Goal: Transaction & Acquisition: Purchase product/service

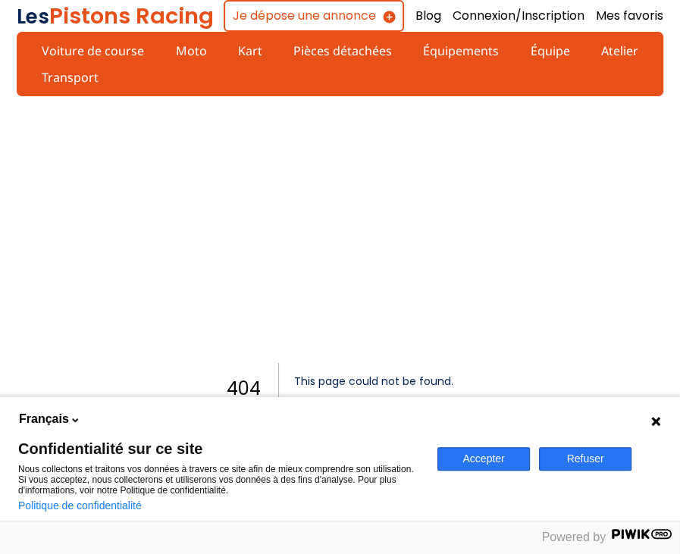
drag, startPoint x: 498, startPoint y: 457, endPoint x: 450, endPoint y: 405, distance: 69.8
click at [498, 457] on button "Accepter" at bounding box center [484, 459] width 93 height 24
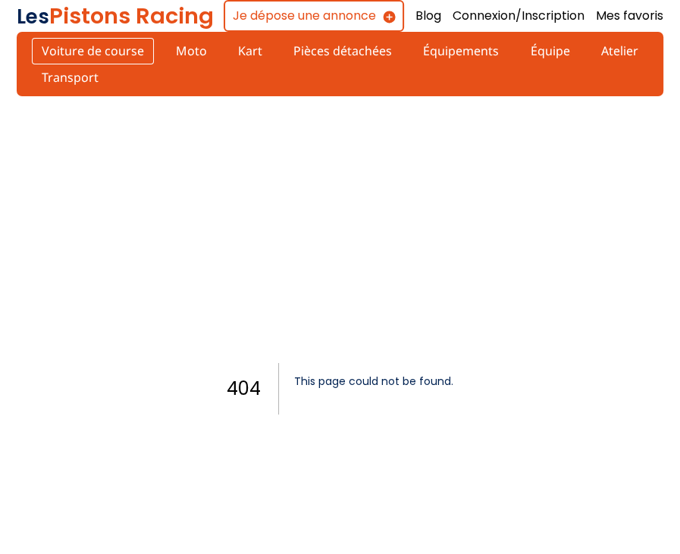
click at [106, 53] on link "Voiture de course" at bounding box center [93, 51] width 122 height 26
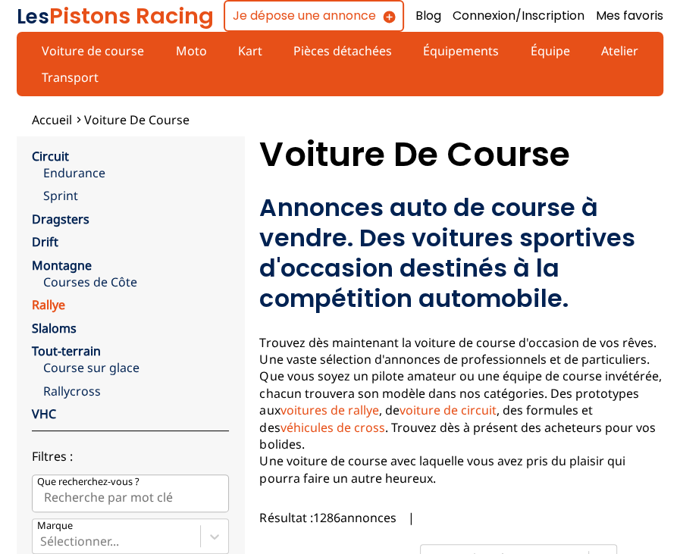
click at [45, 297] on link "Rallye" at bounding box center [48, 305] width 33 height 17
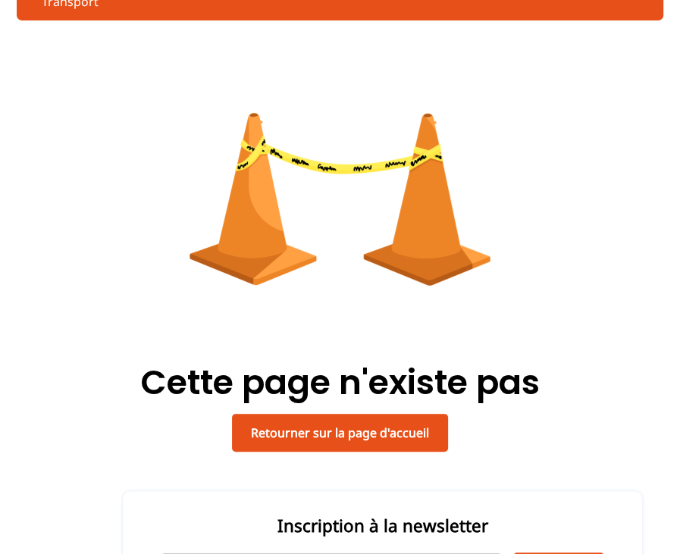
scroll to position [152, 0]
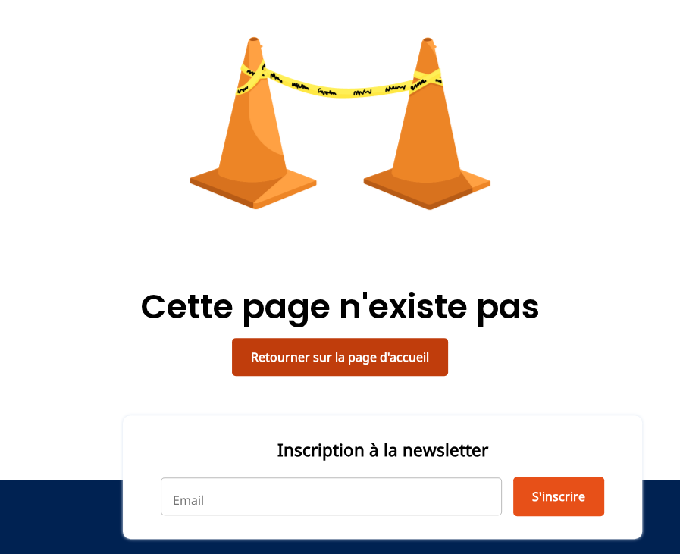
click at [375, 338] on link "Retourner sur la page d'accueil" at bounding box center [340, 357] width 216 height 38
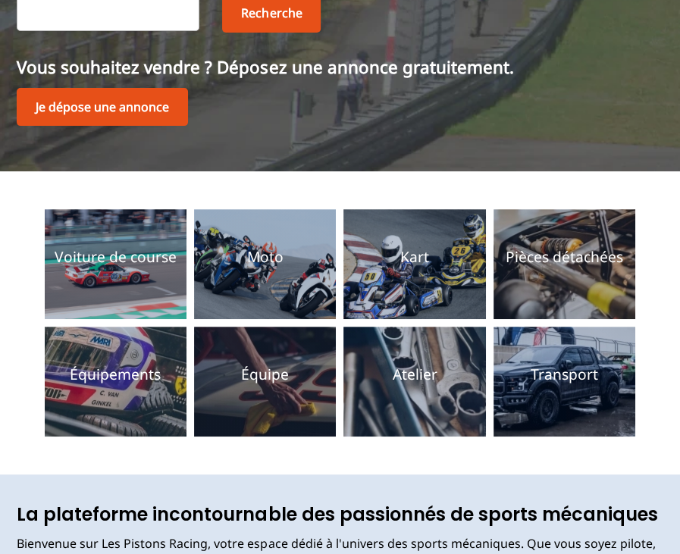
scroll to position [228, 0]
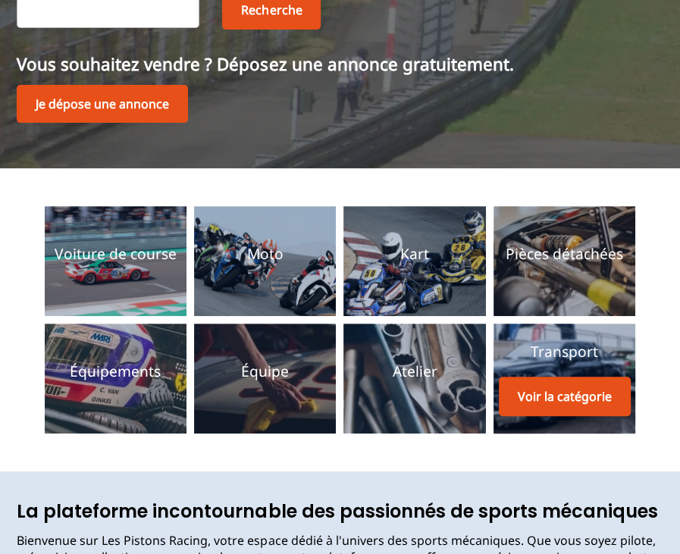
click at [542, 342] on div "Transport Voir la catégorie" at bounding box center [565, 379] width 132 height 74
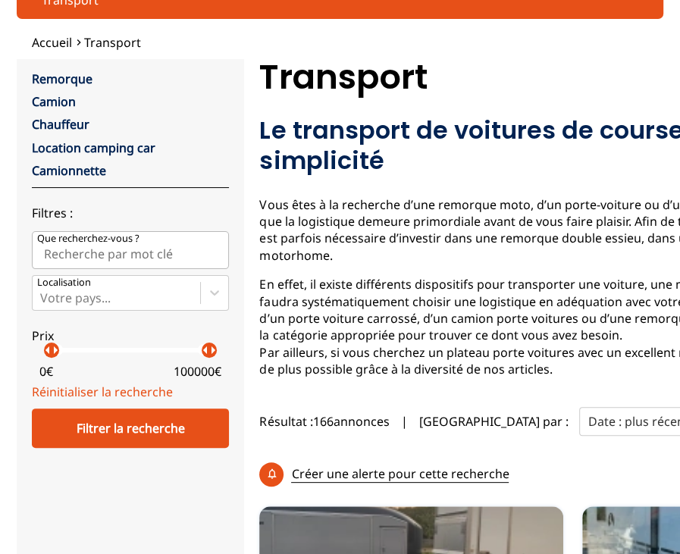
scroll to position [152, 0]
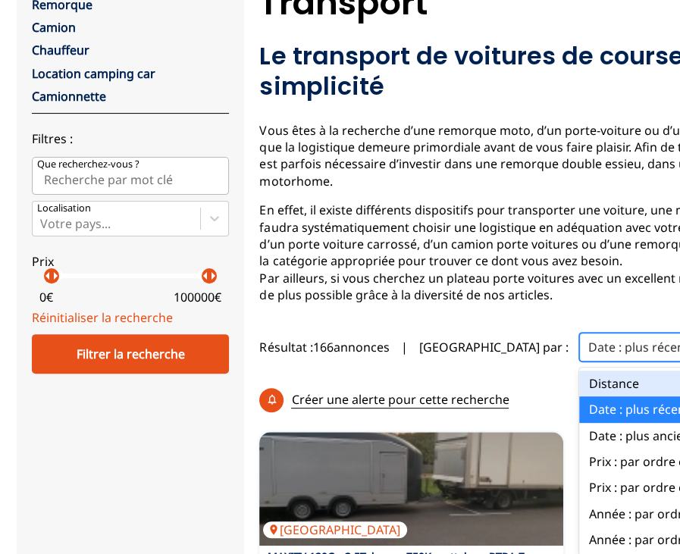
drag, startPoint x: 516, startPoint y: 284, endPoint x: 397, endPoint y: 286, distance: 118.3
click at [397, 327] on div "Résultat : 166 annonces | Trier par : option Distance focused, 1 of 7. 7 result…" at bounding box center [582, 374] width 646 height 95
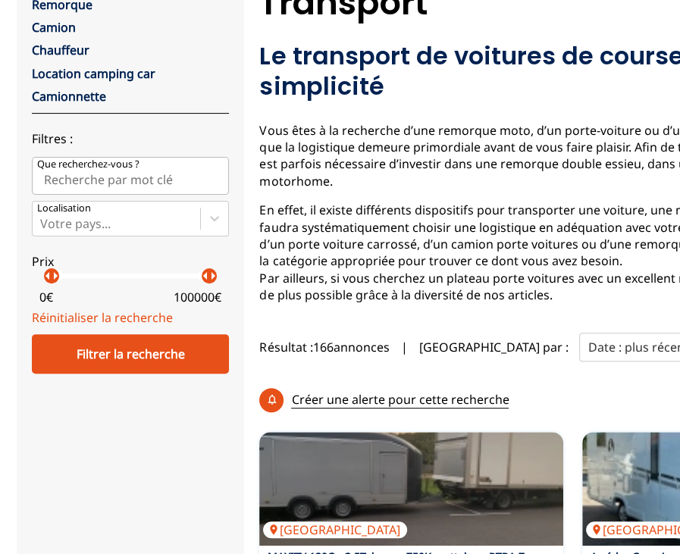
click at [451, 339] on p "Trier par :" at bounding box center [493, 347] width 149 height 17
drag, startPoint x: 636, startPoint y: 272, endPoint x: 516, endPoint y: 276, distance: 119.9
click at [516, 327] on div "Trier par : Date : plus récente" at bounding box center [598, 347] width 358 height 41
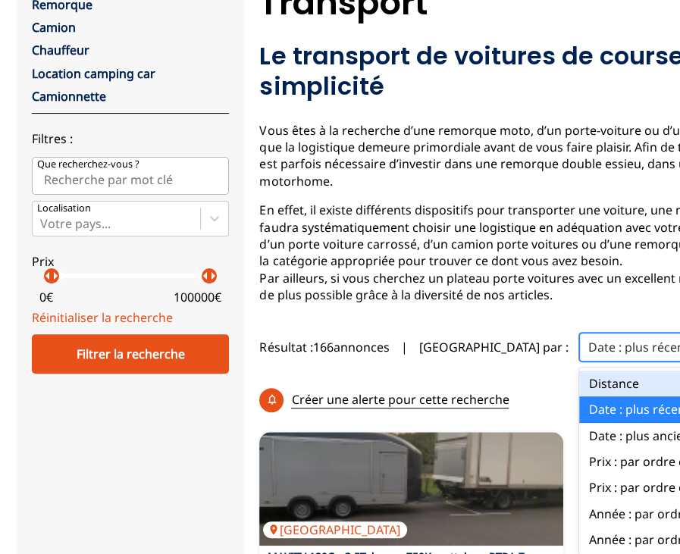
drag, startPoint x: 617, startPoint y: 294, endPoint x: 590, endPoint y: 316, distance: 35.5
click at [604, 327] on div "Trier par : option Distance focused, 1 of 7. 7 results available. Use Up and Do…" at bounding box center [598, 347] width 358 height 41
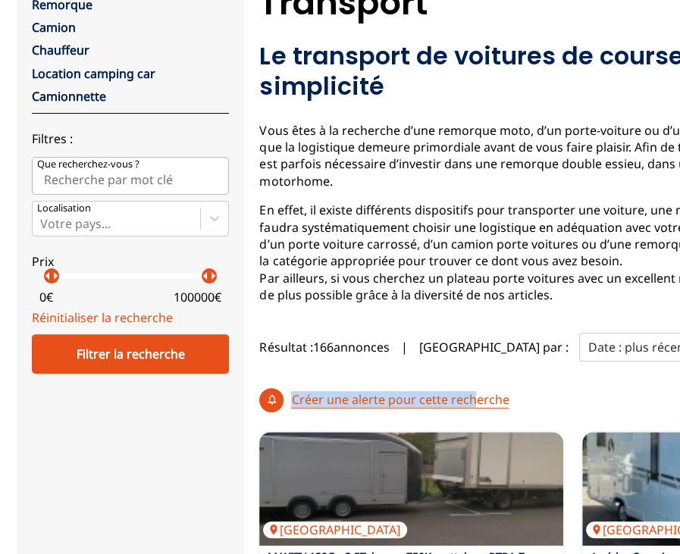
drag, startPoint x: 565, startPoint y: 324, endPoint x: 463, endPoint y: 336, distance: 103.1
click at [463, 336] on div "Résultat : 166 annonces | Trier par : Date : plus récente Créer une alerte pour…" at bounding box center [582, 374] width 646 height 95
drag, startPoint x: 463, startPoint y: 336, endPoint x: 372, endPoint y: 334, distance: 90.3
click at [372, 391] on p "Créer une alerte pour cette recherche" at bounding box center [400, 399] width 218 height 17
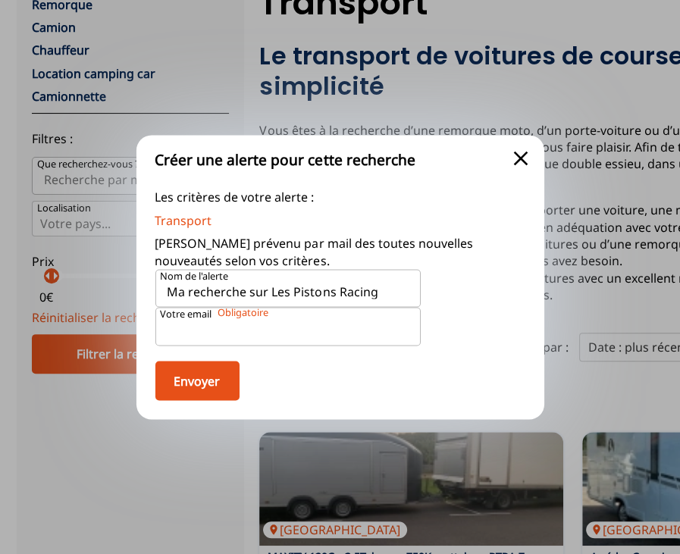
click at [516, 155] on span "close" at bounding box center [521, 158] width 24 height 24
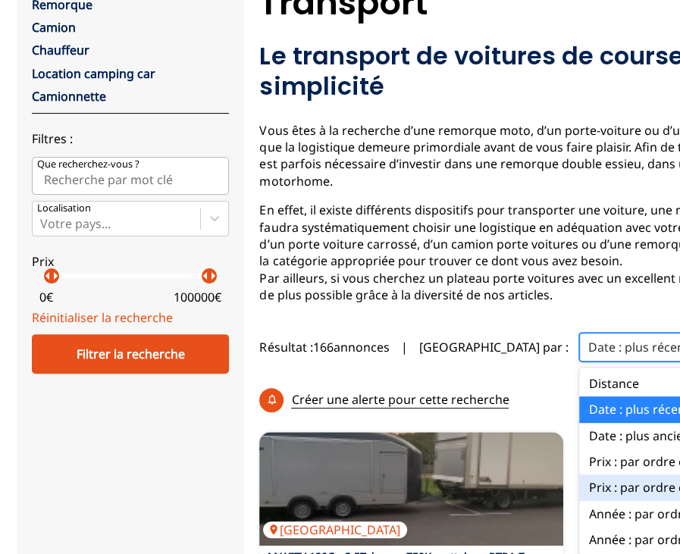
click at [610, 475] on div "Prix : par ordre décroissant" at bounding box center [677, 488] width 197 height 26
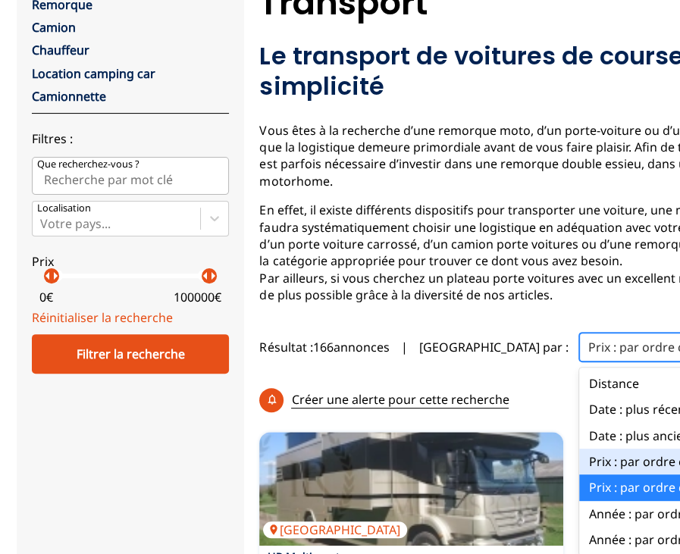
click at [640, 449] on div "Prix : par ordre croissant" at bounding box center [677, 462] width 197 height 26
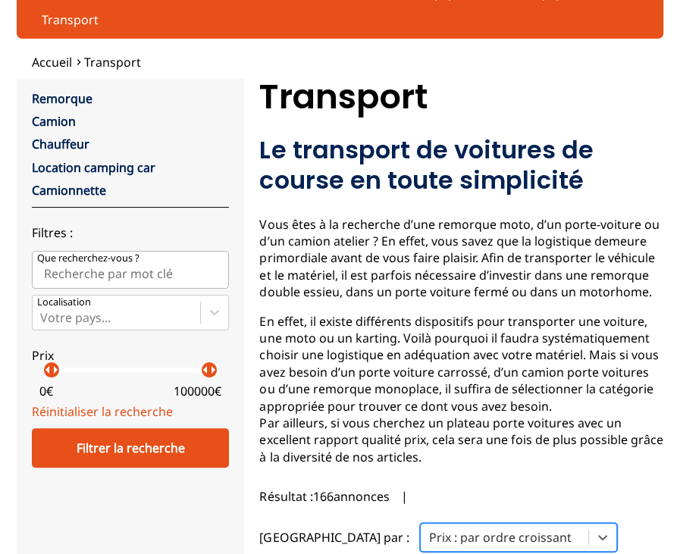
scroll to position [0, 0]
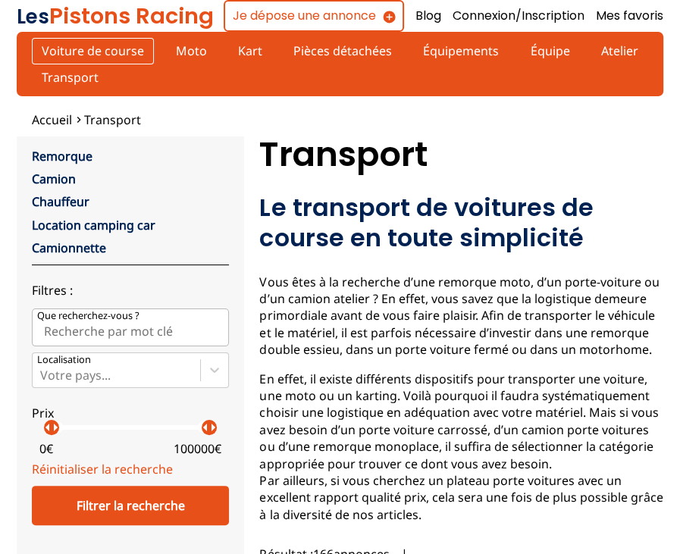
click at [93, 57] on link "Voiture de course" at bounding box center [93, 51] width 122 height 26
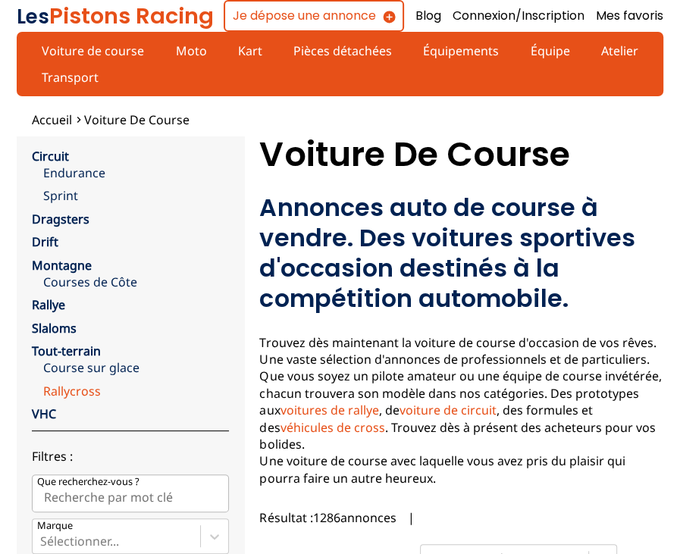
click at [52, 383] on link "Rallycross" at bounding box center [136, 391] width 186 height 17
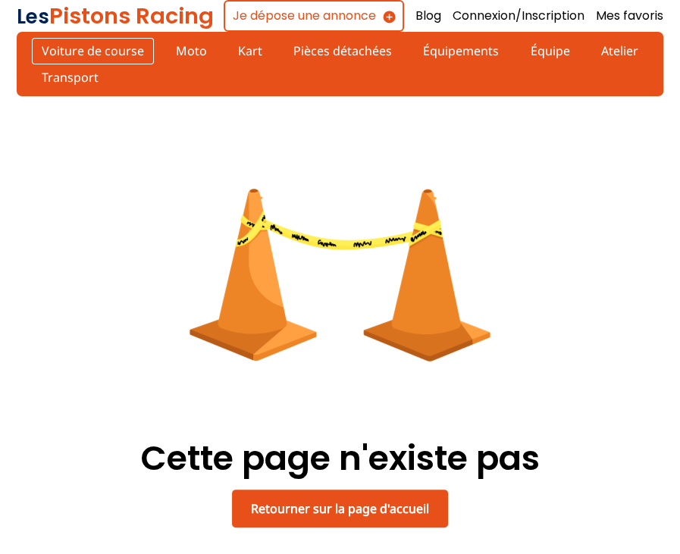
click at [54, 54] on link "Voiture de course" at bounding box center [93, 51] width 122 height 26
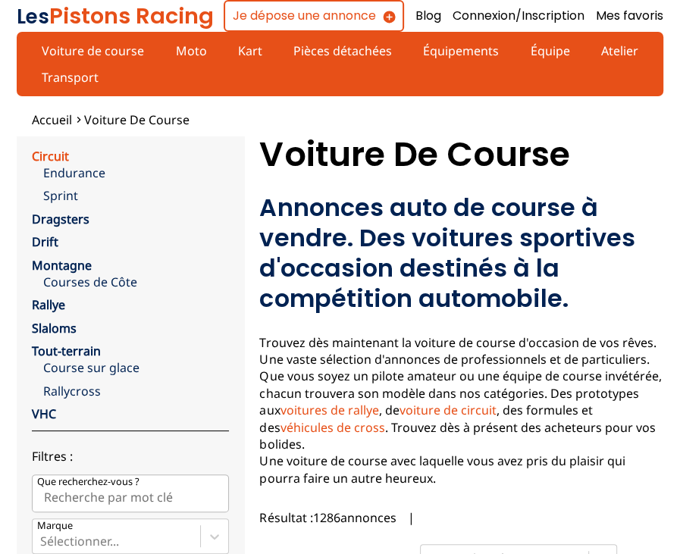
click at [39, 148] on link "Circuit" at bounding box center [50, 156] width 37 height 17
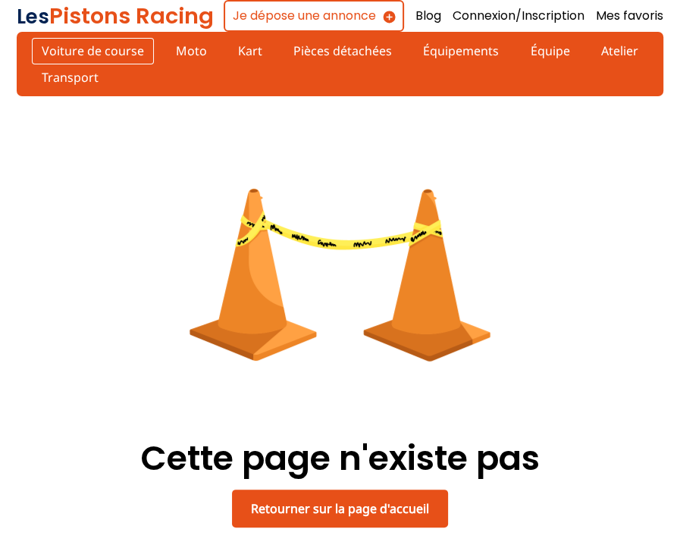
click at [53, 52] on link "Voiture de course" at bounding box center [93, 51] width 122 height 26
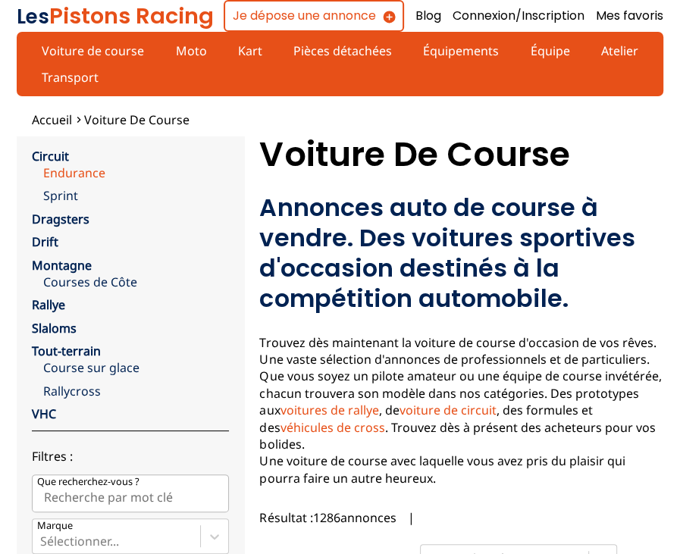
click at [77, 165] on link "Endurance" at bounding box center [136, 173] width 186 height 17
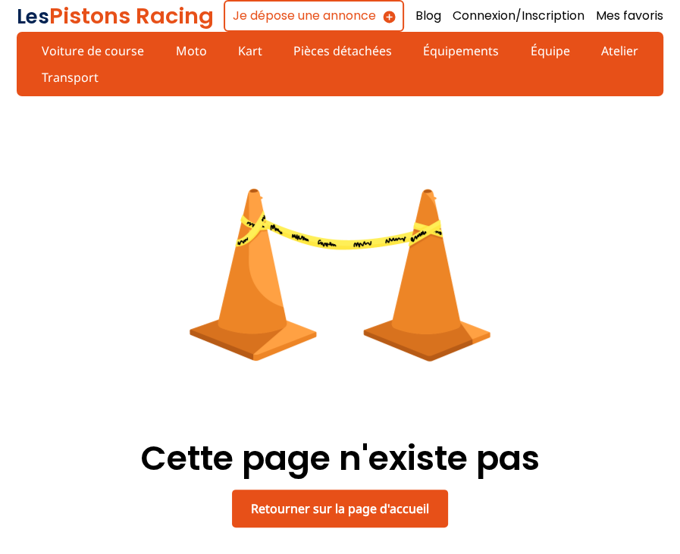
scroll to position [152, 0]
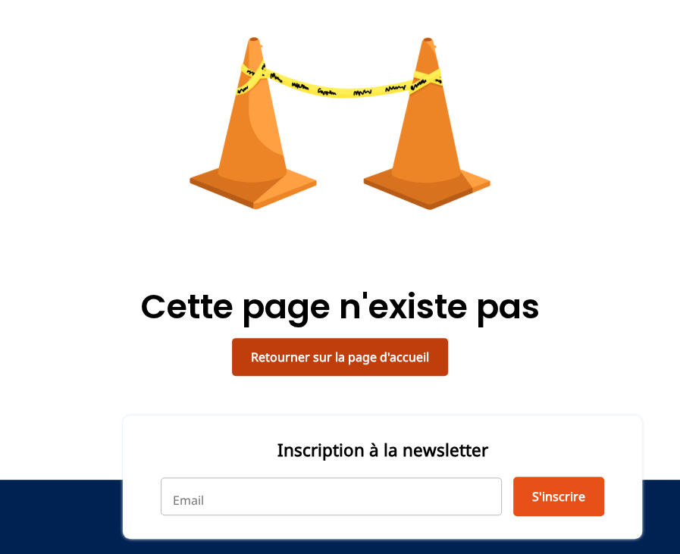
click at [388, 338] on link "Retourner sur la page d'accueil" at bounding box center [340, 357] width 216 height 38
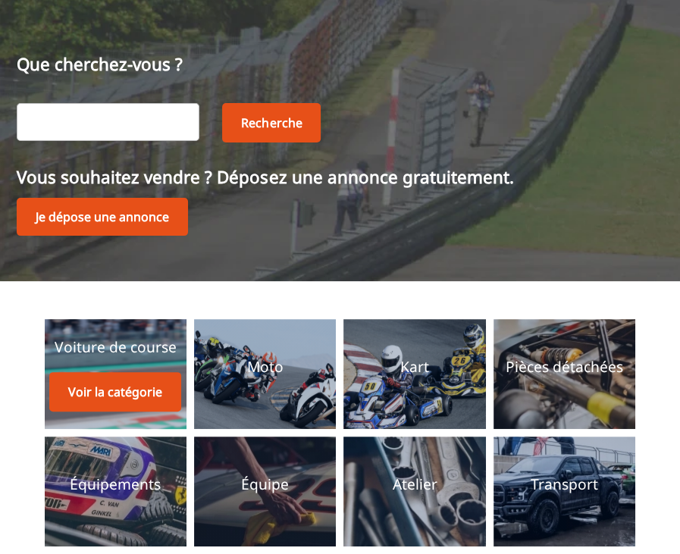
scroll to position [152, 0]
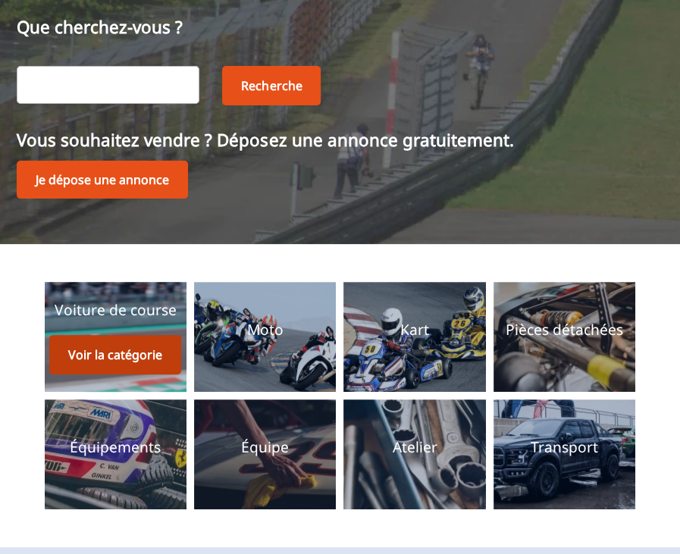
click at [139, 335] on button "Voir la catégorie" at bounding box center [115, 354] width 132 height 39
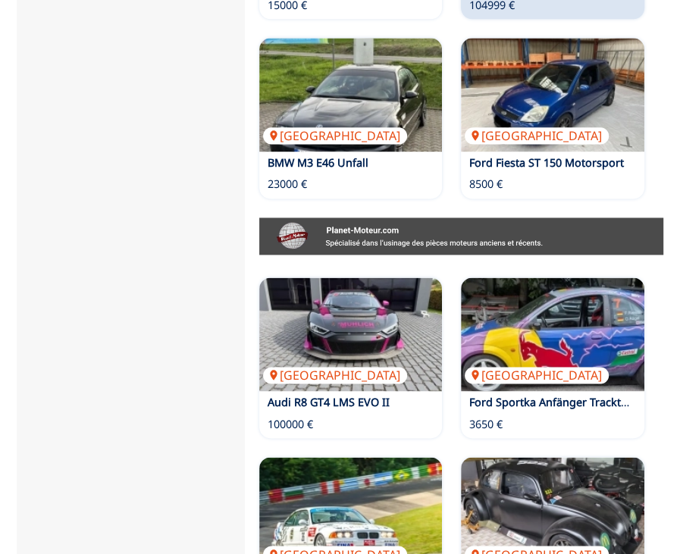
scroll to position [1213, 0]
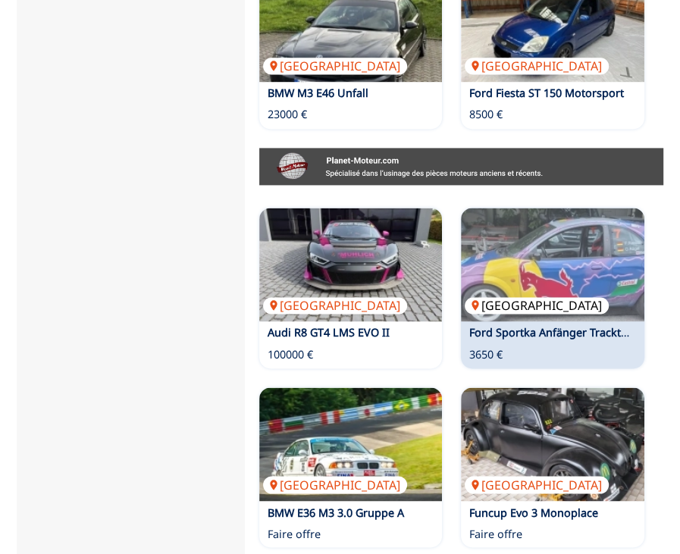
click at [518, 208] on img at bounding box center [552, 265] width 183 height 114
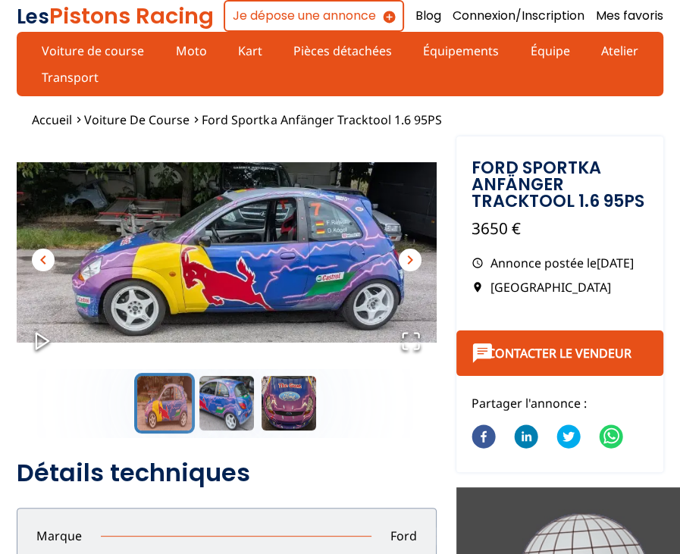
click at [414, 251] on span "chevron_right" at bounding box center [410, 260] width 18 height 18
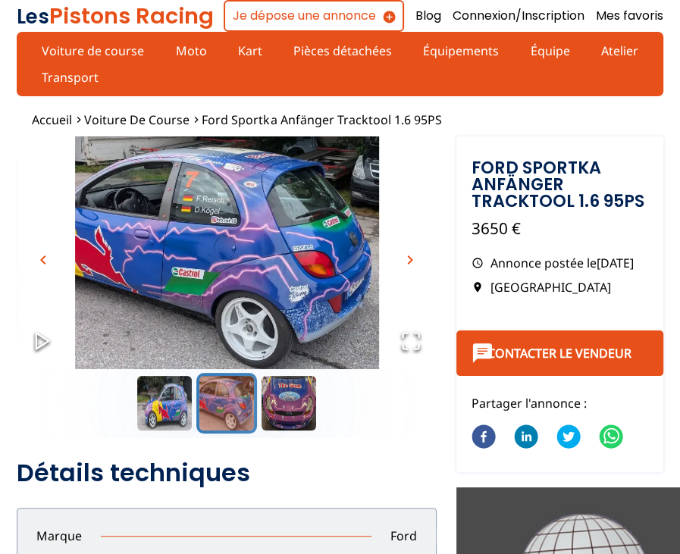
click at [414, 251] on span "chevron_right" at bounding box center [410, 260] width 18 height 18
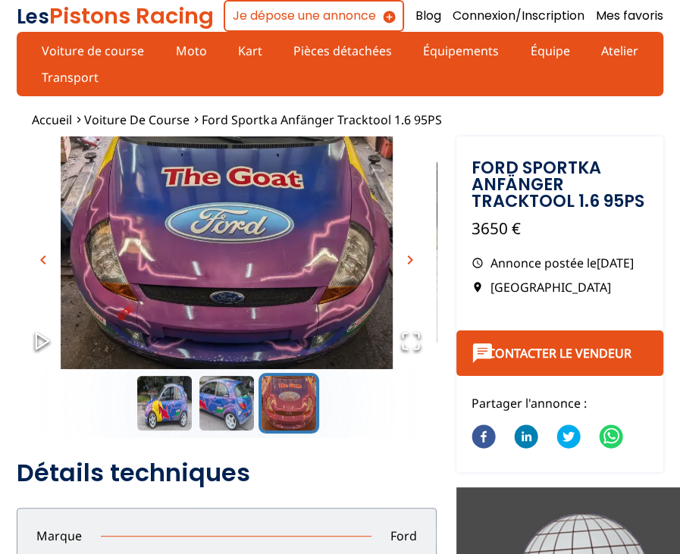
click at [414, 251] on span "chevron_right" at bounding box center [410, 260] width 18 height 18
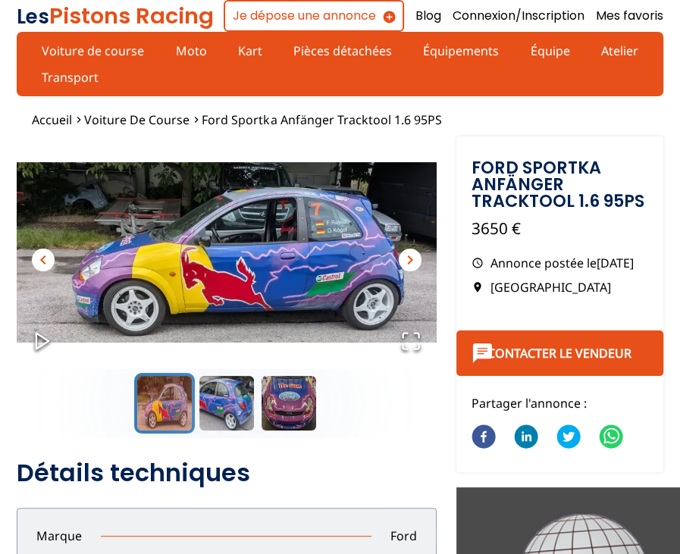
click at [414, 251] on span "chevron_right" at bounding box center [410, 260] width 18 height 18
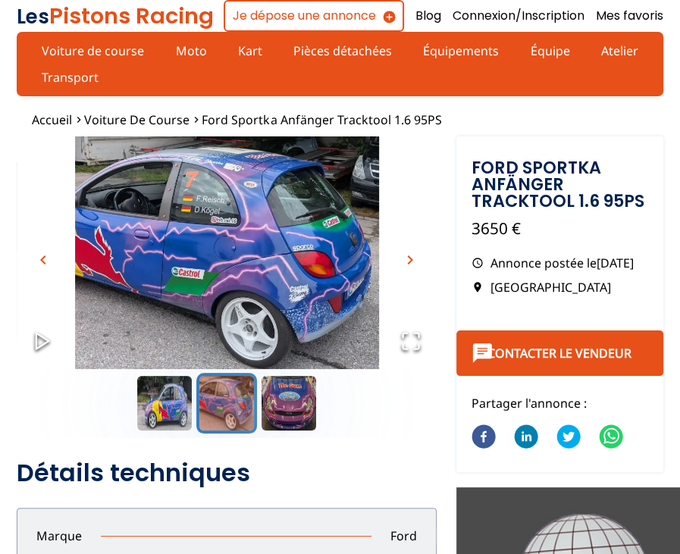
click at [414, 251] on span "chevron_right" at bounding box center [410, 260] width 18 height 18
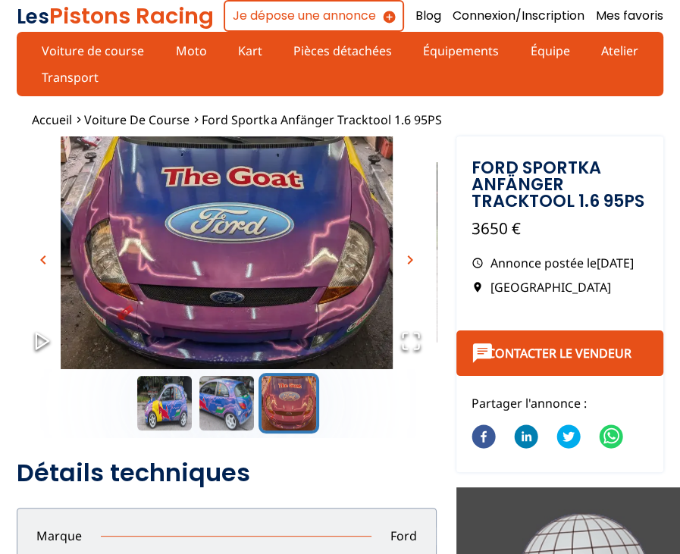
click at [414, 251] on span "chevron_right" at bounding box center [410, 260] width 18 height 18
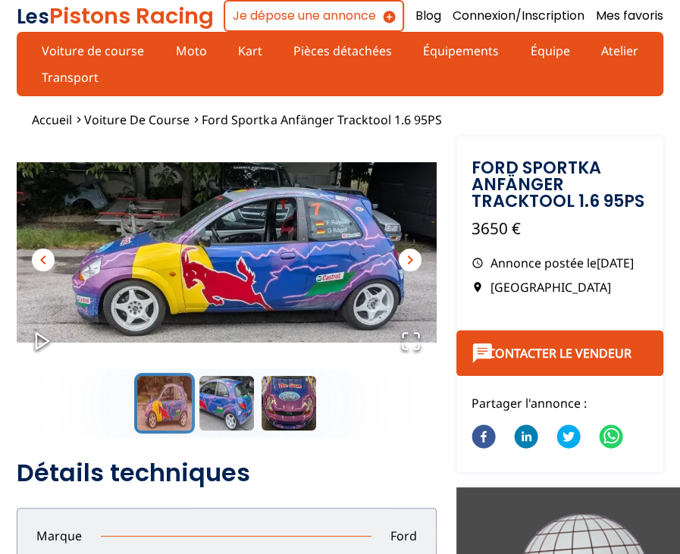
click at [234, 228] on img "Go to Slide 1" at bounding box center [227, 254] width 420 height 234
click at [253, 221] on img "Go to Slide 1" at bounding box center [227, 254] width 420 height 234
click at [486, 218] on p "3650 €" at bounding box center [560, 229] width 177 height 22
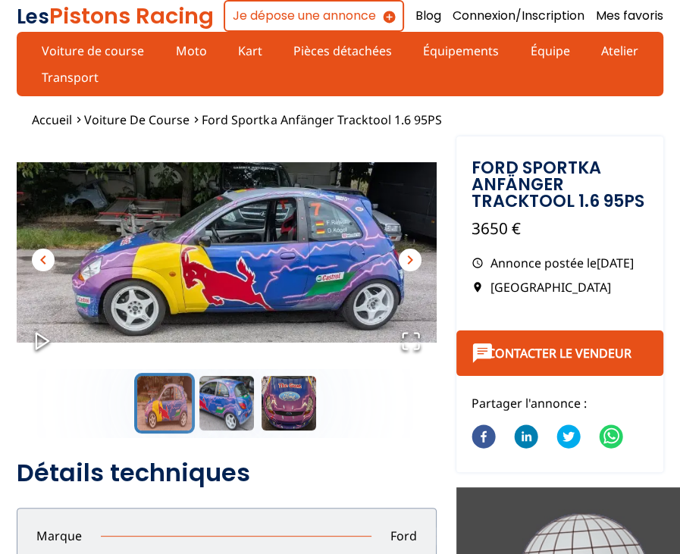
click at [529, 218] on p "3650 €" at bounding box center [560, 229] width 177 height 22
